Goal: Task Accomplishment & Management: Complete application form

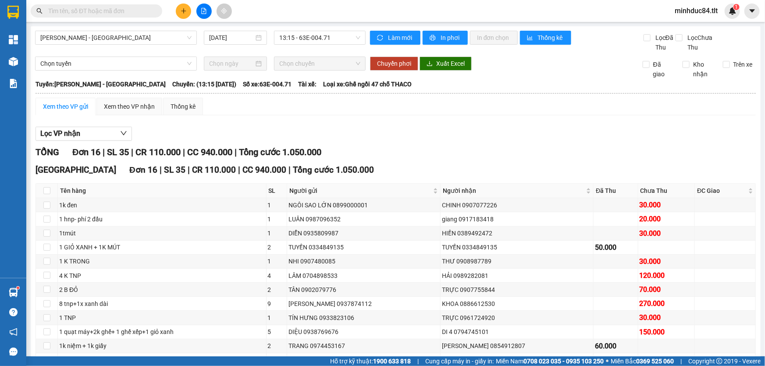
scroll to position [111, 0]
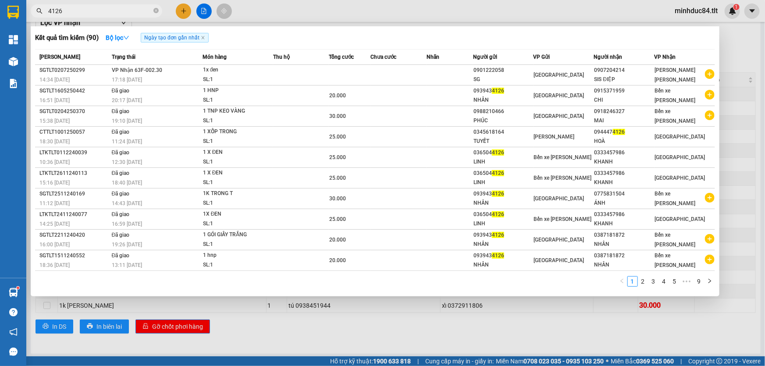
drag, startPoint x: 645, startPoint y: 3, endPoint x: 472, endPoint y: 8, distance: 172.7
click at [645, 3] on div at bounding box center [382, 183] width 765 height 366
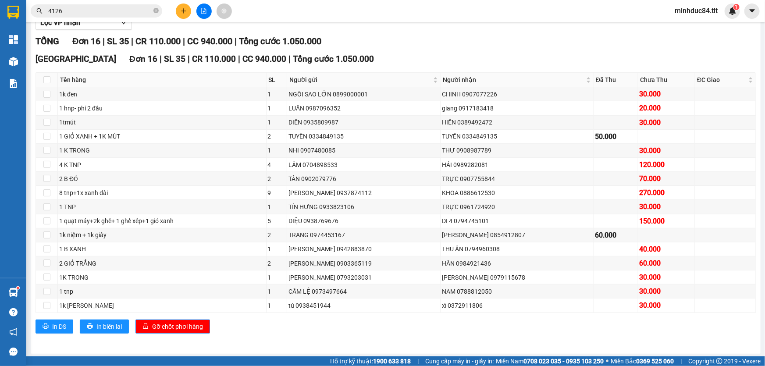
click at [102, 14] on input "4126" at bounding box center [99, 11] width 103 height 10
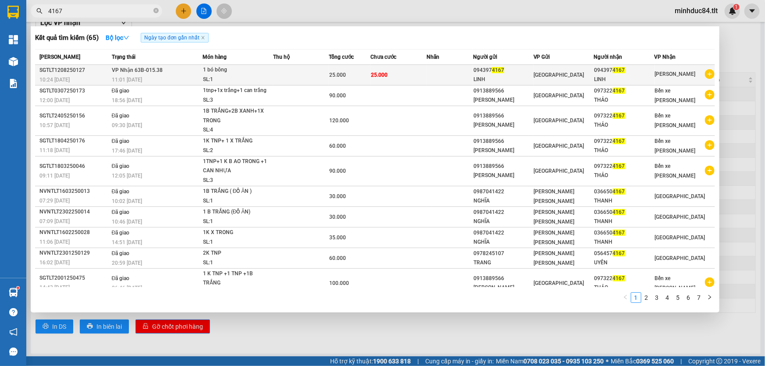
type input "4167"
click at [689, 79] on div "[PERSON_NAME]" at bounding box center [685, 74] width 60 height 11
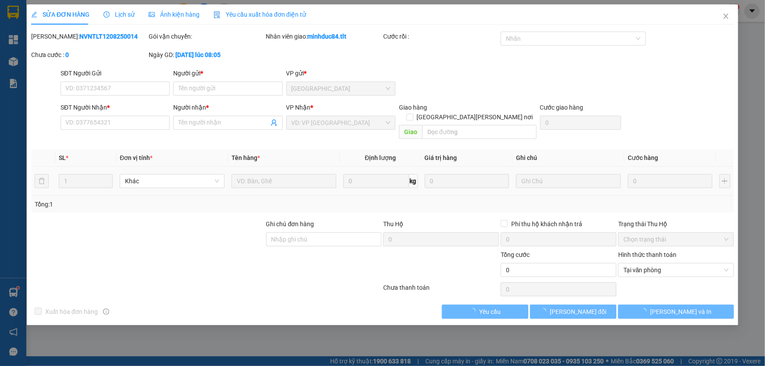
type input "0943974167"
type input "LINH"
type input "0943974167"
type input "LINH"
type input "25.000"
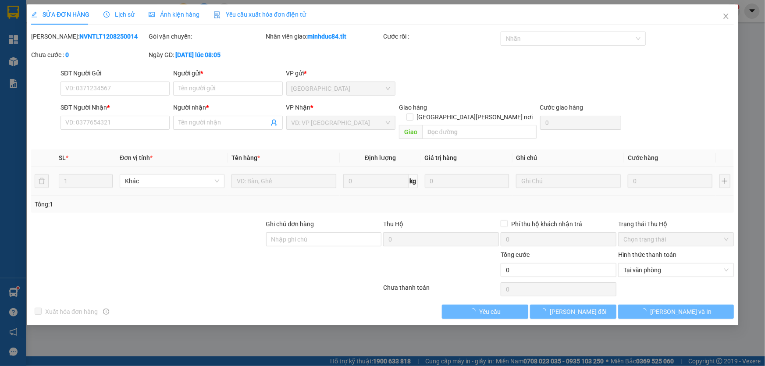
type input "25.000"
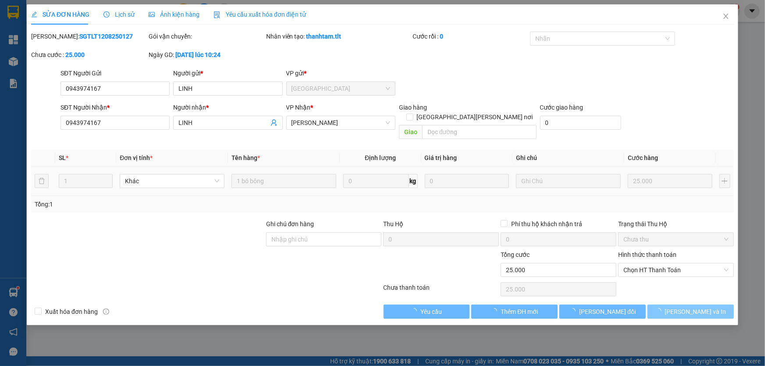
click at [672, 305] on button "[PERSON_NAME] và In" at bounding box center [690, 312] width 86 height 14
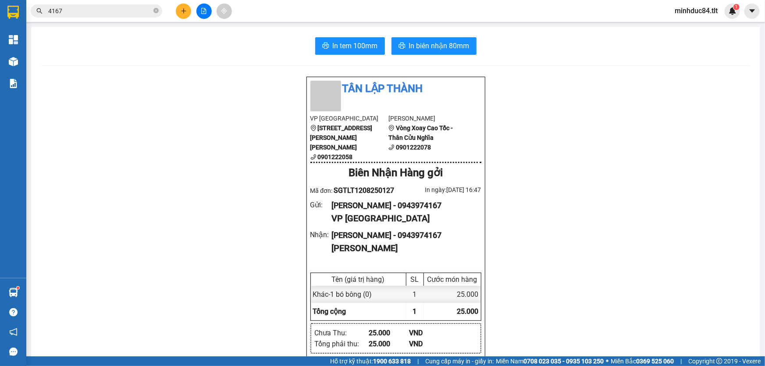
click at [121, 8] on input "4167" at bounding box center [99, 11] width 103 height 10
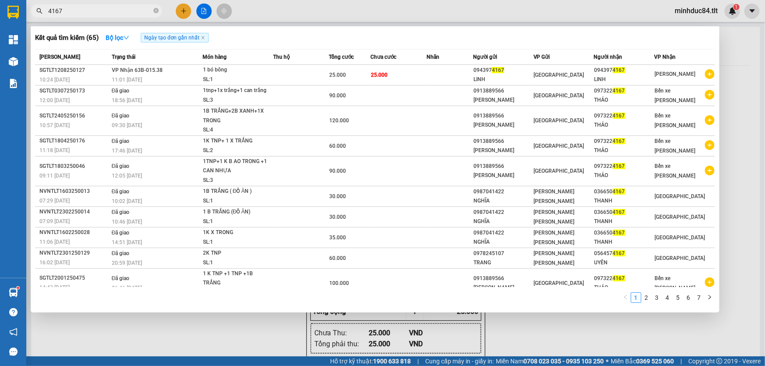
drag, startPoint x: 763, startPoint y: 113, endPoint x: 772, endPoint y: 26, distance: 87.2
click at [764, 26] on html "Kết quả [PERSON_NAME] ( 65 ) Bộ lọc Ngày tạo [PERSON_NAME] nhất Mã ĐH Trạng thá…" at bounding box center [382, 183] width 765 height 366
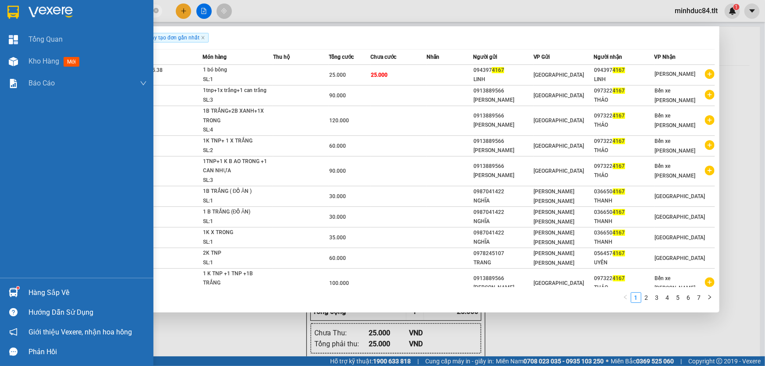
drag, startPoint x: 0, startPoint y: 32, endPoint x: 7, endPoint y: 24, distance: 11.2
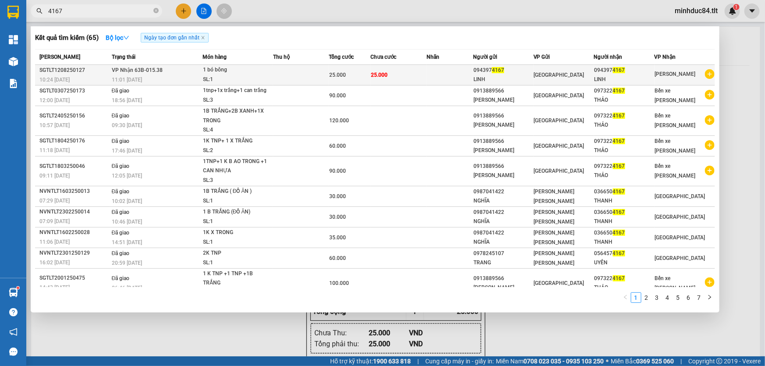
click at [187, 75] on div "11:01 [DATE]" at bounding box center [157, 80] width 90 height 10
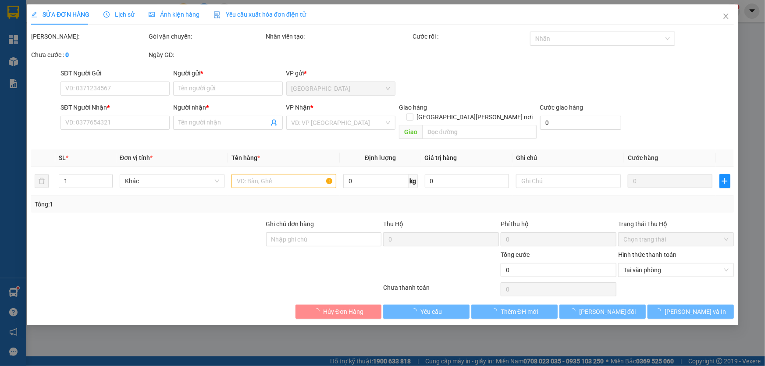
type input "0943974167"
type input "LINH"
type input "0943974167"
type input "LINH"
type input "25.000"
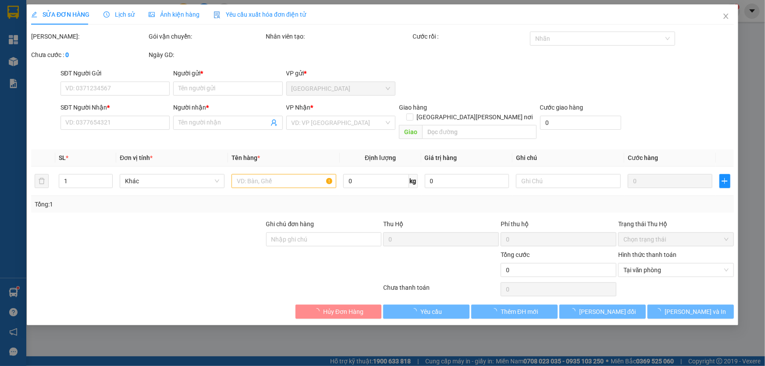
type input "25.000"
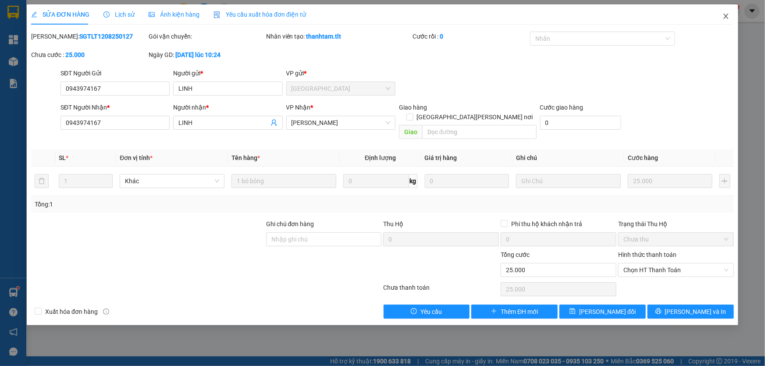
click at [729, 21] on span "Close" at bounding box center [725, 16] width 25 height 25
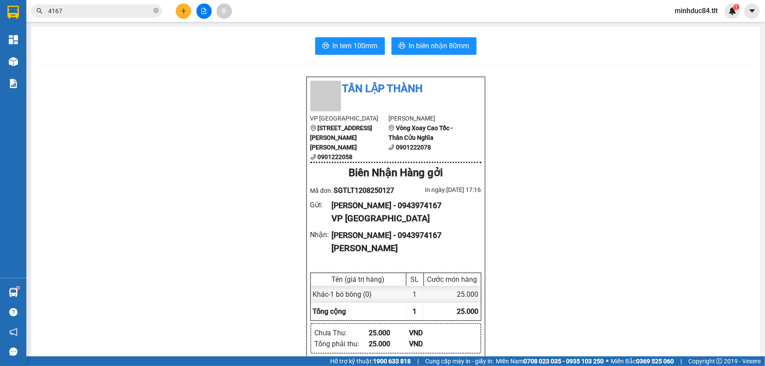
click at [205, 18] on button at bounding box center [203, 11] width 15 height 15
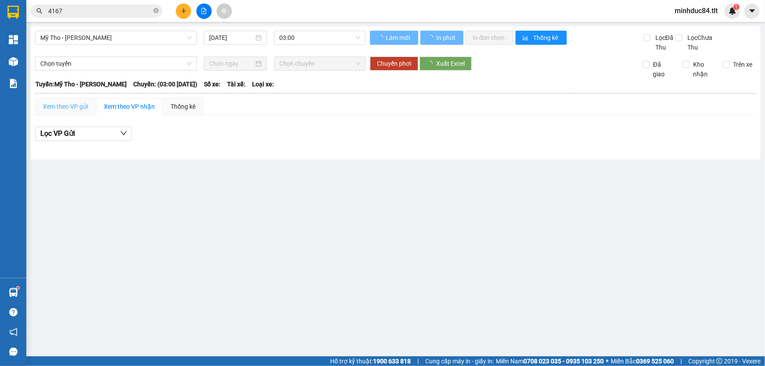
click at [110, 43] on span "Mỹ Tho - [PERSON_NAME]" at bounding box center [115, 37] width 151 height 13
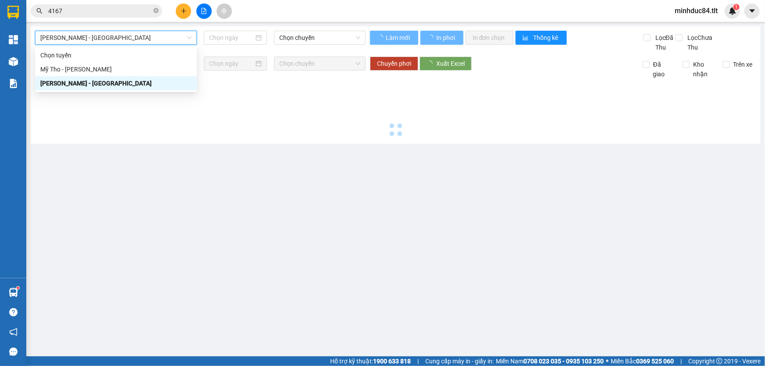
type input "[DATE]"
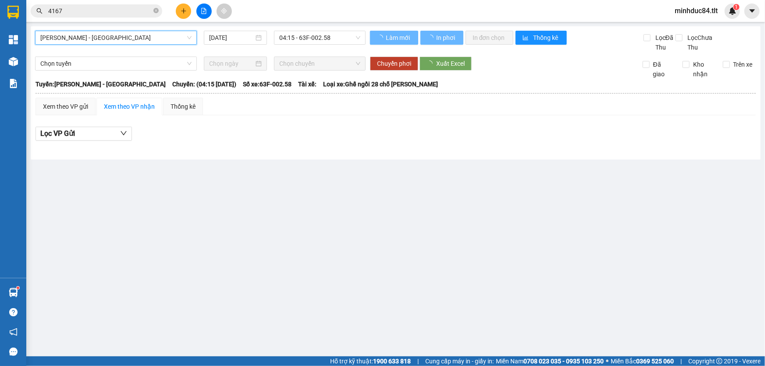
click at [96, 38] on span "[PERSON_NAME] - [GEOGRAPHIC_DATA]" at bounding box center [115, 37] width 151 height 13
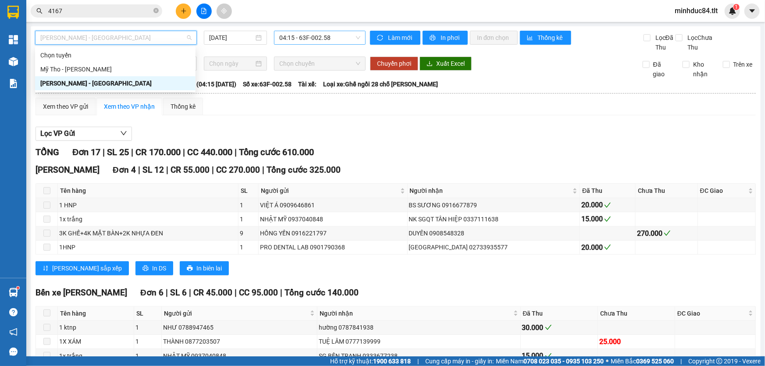
click at [285, 31] on span "04:15 - 63F-002.58" at bounding box center [319, 37] width 81 height 13
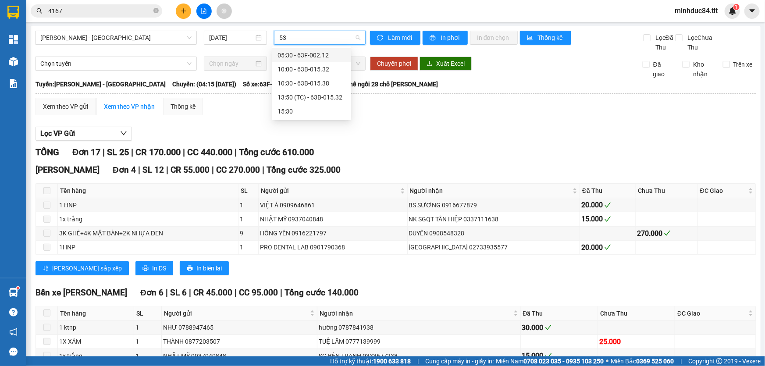
type input "538"
click at [321, 55] on div "10:30 - 63B-015.38" at bounding box center [311, 55] width 68 height 10
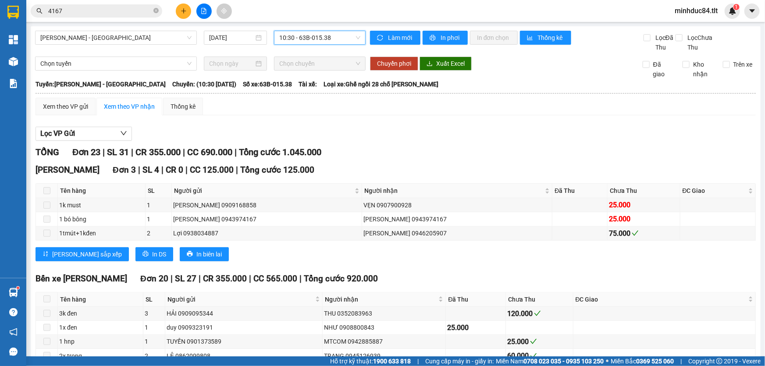
click at [314, 37] on span "10:30 - 63B-015.38" at bounding box center [319, 37] width 81 height 13
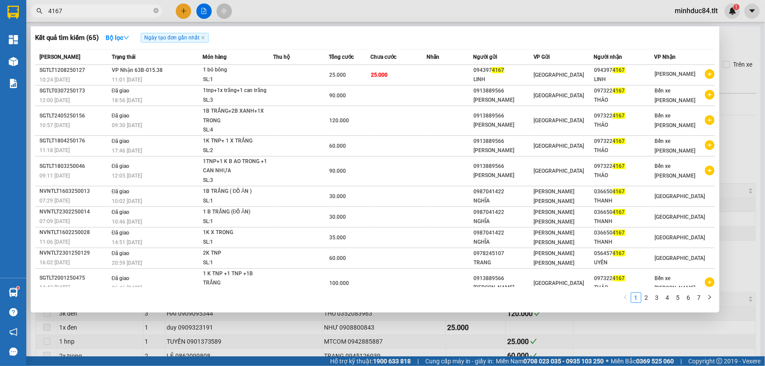
click at [97, 14] on input "4167" at bounding box center [99, 11] width 103 height 10
click at [718, 302] on div "Kết quả [PERSON_NAME] ( 65 ) Bộ lọc Ngày tạo [PERSON_NAME] nhất Mã ĐH Trạng thá…" at bounding box center [375, 169] width 688 height 286
click at [739, 264] on div at bounding box center [382, 183] width 765 height 366
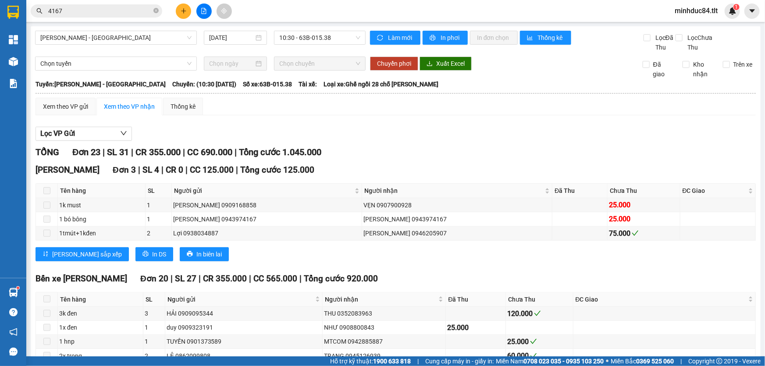
click at [176, 14] on button at bounding box center [183, 11] width 15 height 15
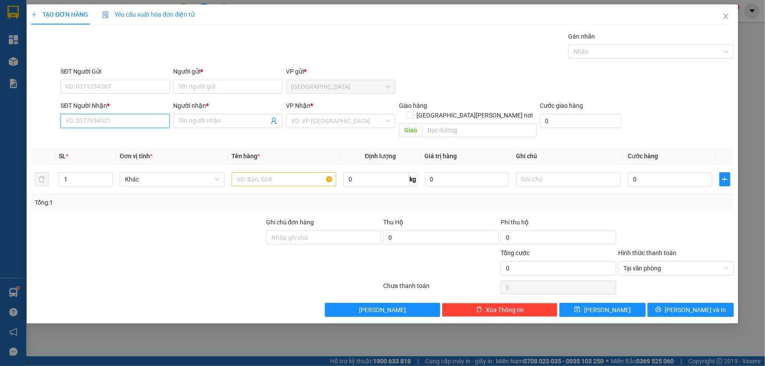
click at [116, 117] on input "SĐT Người Nhận *" at bounding box center [114, 121] width 109 height 14
drag, startPoint x: 130, startPoint y: 85, endPoint x: 130, endPoint y: 62, distance: 23.2
click at [130, 85] on input "SĐT Người Gửi" at bounding box center [114, 87] width 109 height 14
type input "0898036889"
click at [140, 112] on div "0898036889 0898036889 - [GEOGRAPHIC_DATA]" at bounding box center [114, 105] width 109 height 18
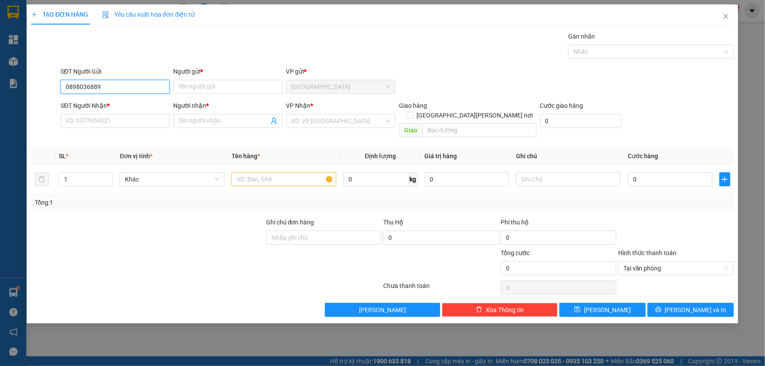
click at [158, 89] on input "0898036889" at bounding box center [114, 87] width 109 height 14
click at [142, 101] on div "0898036889 - [GEOGRAPHIC_DATA]" at bounding box center [115, 104] width 99 height 10
type input "Thiện [GEOGRAPHIC_DATA]"
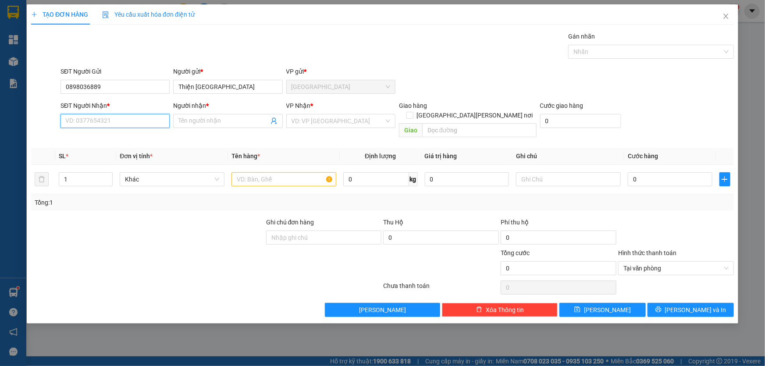
click at [127, 122] on input "SĐT Người Nhận *" at bounding box center [114, 121] width 109 height 14
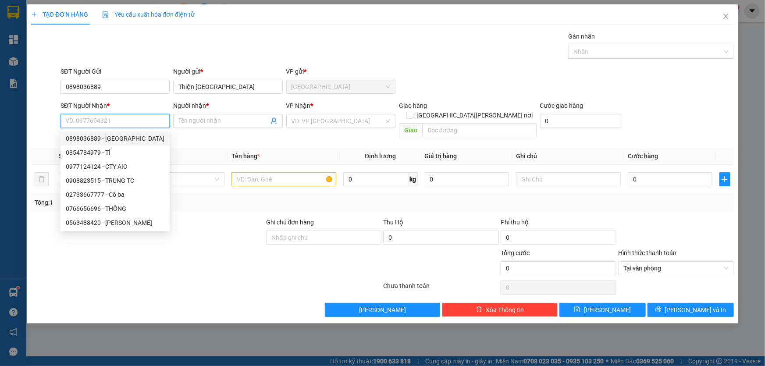
click at [131, 136] on div "0898036889 - [GEOGRAPHIC_DATA]" at bounding box center [115, 139] width 99 height 10
type input "0898036889"
type input "Thiện [GEOGRAPHIC_DATA]"
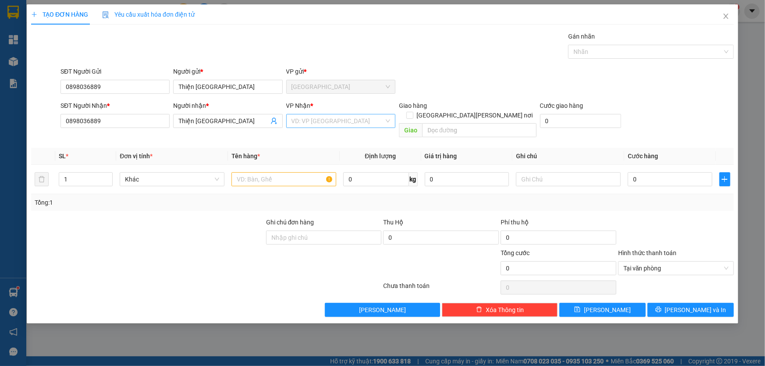
drag, startPoint x: 336, startPoint y: 126, endPoint x: 329, endPoint y: 126, distance: 7.0
click at [332, 127] on input "search" at bounding box center [337, 120] width 92 height 13
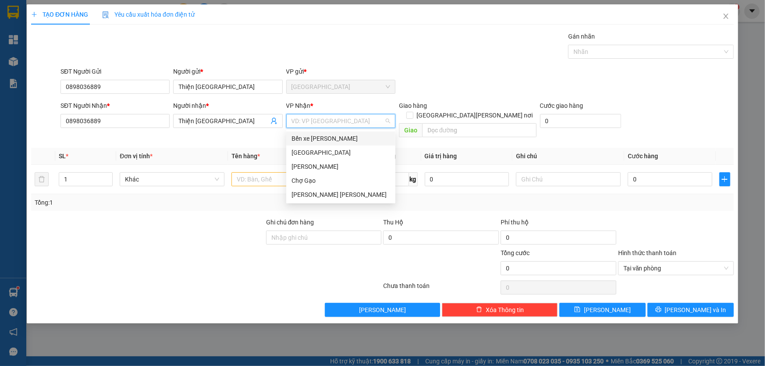
click at [340, 141] on div "Bến xe [PERSON_NAME]" at bounding box center [340, 139] width 99 height 10
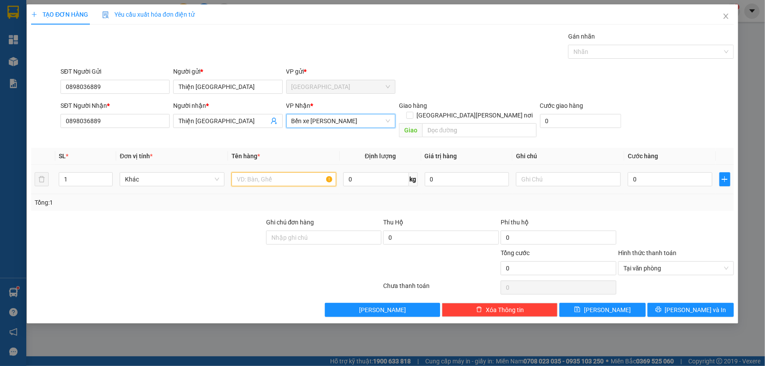
click at [284, 172] on input "text" at bounding box center [283, 179] width 105 height 14
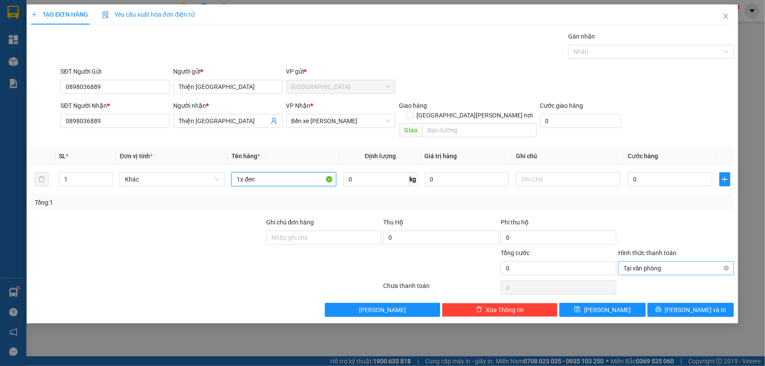
click at [670, 262] on span "Tại văn phòng" at bounding box center [675, 268] width 105 height 13
type input "1x đen"
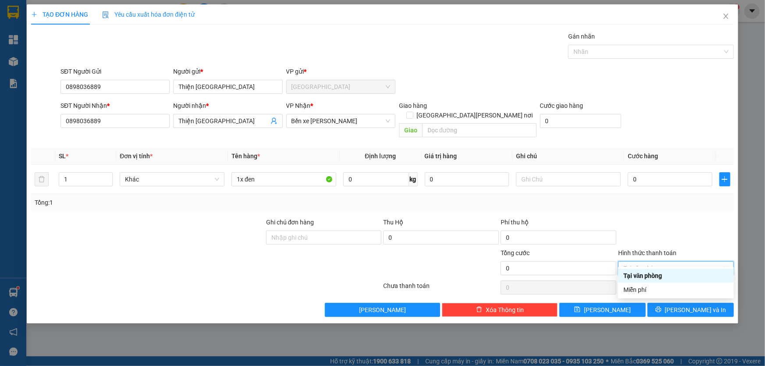
drag, startPoint x: 660, startPoint y: 280, endPoint x: 657, endPoint y: 287, distance: 7.1
click at [659, 281] on div "Tại văn phòng" at bounding box center [676, 276] width 116 height 14
drag, startPoint x: 663, startPoint y: 255, endPoint x: 668, endPoint y: 270, distance: 15.7
click at [662, 262] on span "Tại văn phòng" at bounding box center [675, 268] width 105 height 13
click at [655, 290] on div "Miễn phí" at bounding box center [675, 290] width 105 height 10
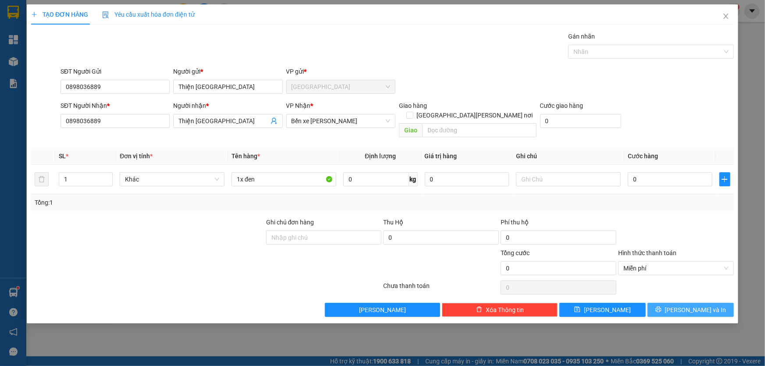
click at [663, 303] on button "[PERSON_NAME] và In" at bounding box center [690, 310] width 86 height 14
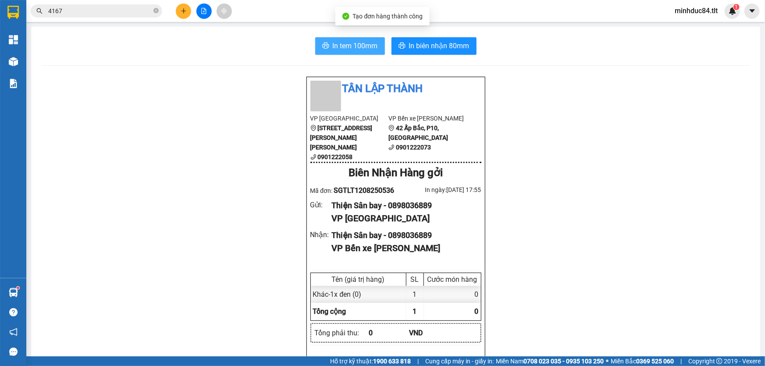
click at [372, 47] on span "In tem 100mm" at bounding box center [355, 45] width 45 height 11
click at [158, 12] on icon "close-circle" at bounding box center [155, 10] width 5 height 5
click at [132, 12] on input "text" at bounding box center [99, 11] width 103 height 10
click at [142, 6] on input "text" at bounding box center [99, 11] width 103 height 10
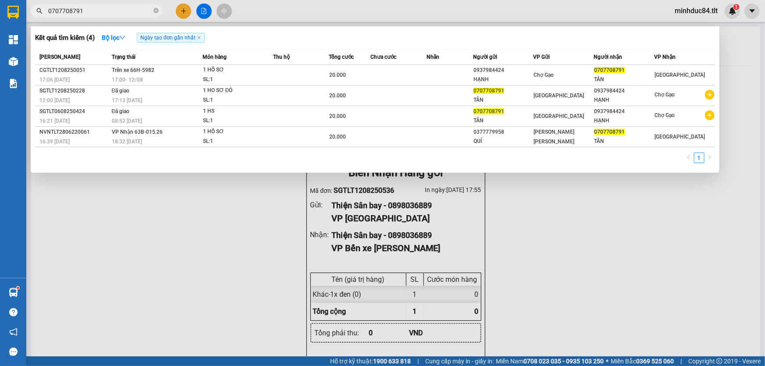
type input "0707708791"
click at [153, 13] on icon "close-circle" at bounding box center [155, 10] width 5 height 5
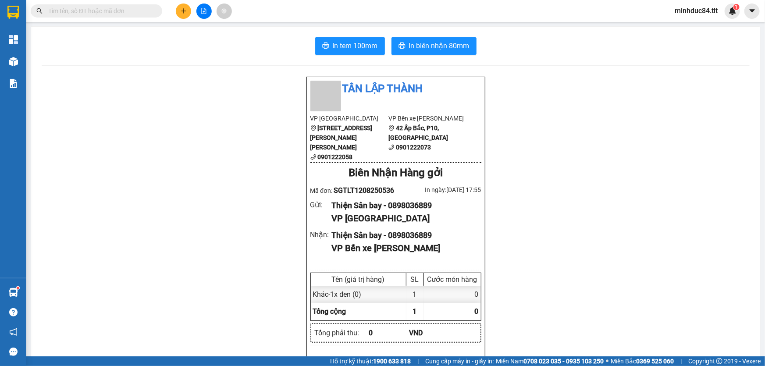
click at [136, 9] on input "text" at bounding box center [99, 11] width 103 height 10
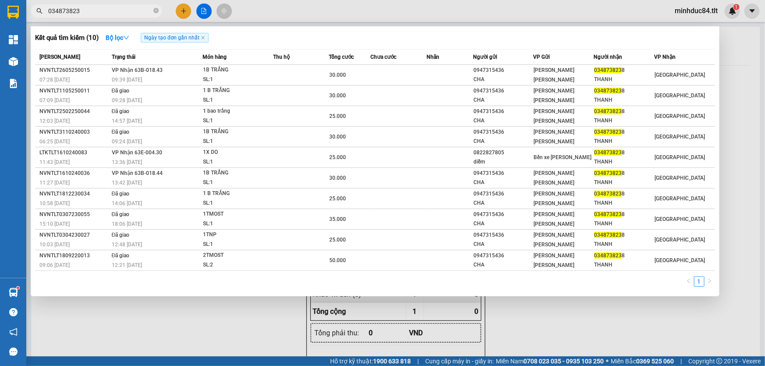
type input "0348738238"
click at [156, 9] on icon "close-circle" at bounding box center [155, 10] width 5 height 5
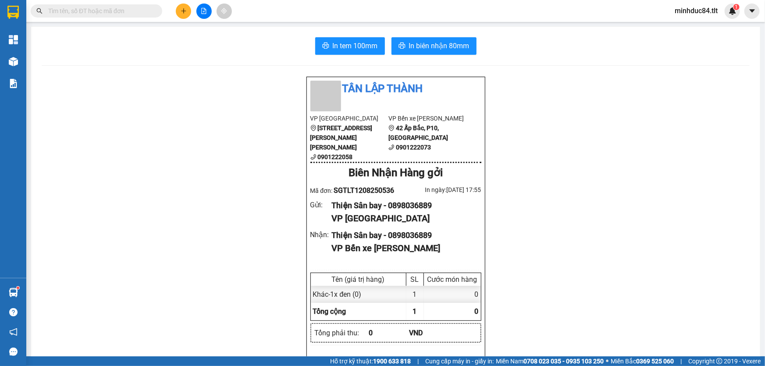
click at [141, 7] on input "text" at bounding box center [99, 11] width 103 height 10
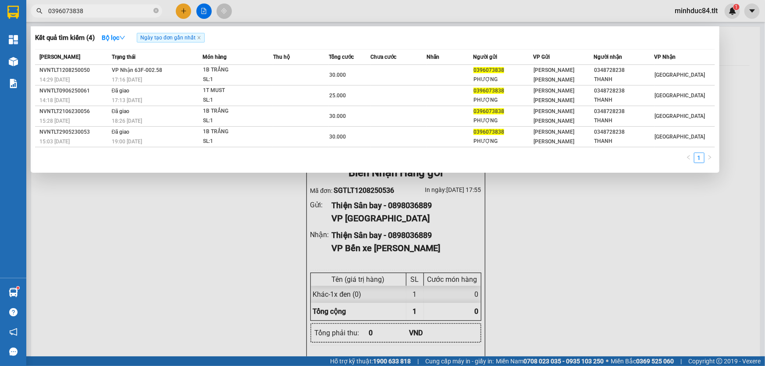
type input "0396073838"
click at [153, 9] on icon "close-circle" at bounding box center [155, 10] width 5 height 5
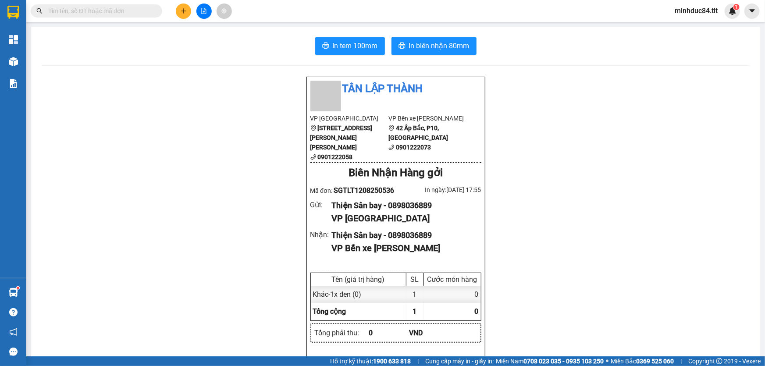
click at [132, 12] on input "text" at bounding box center [99, 11] width 103 height 10
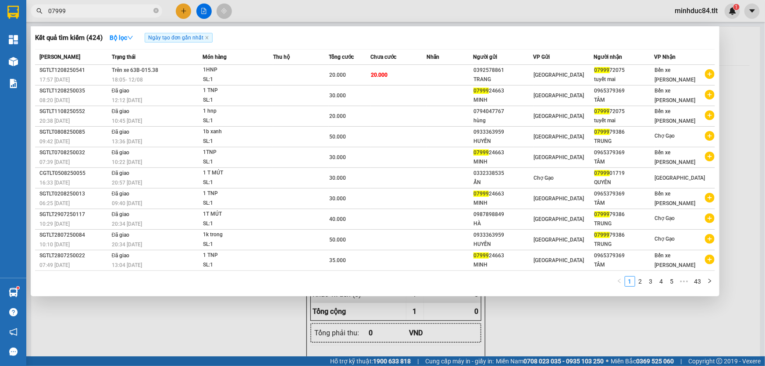
type input "07999"
